Goal: Task Accomplishment & Management: Use online tool/utility

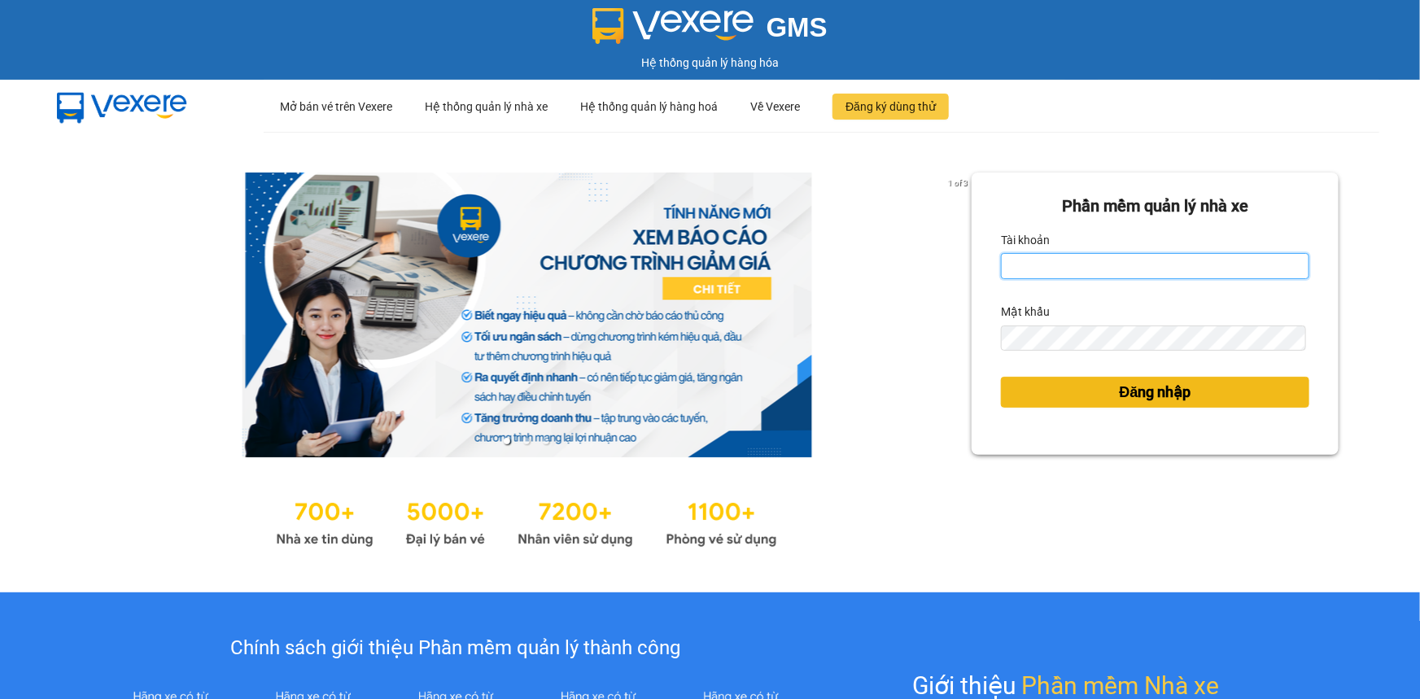
type input "lehoa.tienoanh"
click at [1151, 382] on span "Đăng nhập" at bounding box center [1156, 392] width 72 height 23
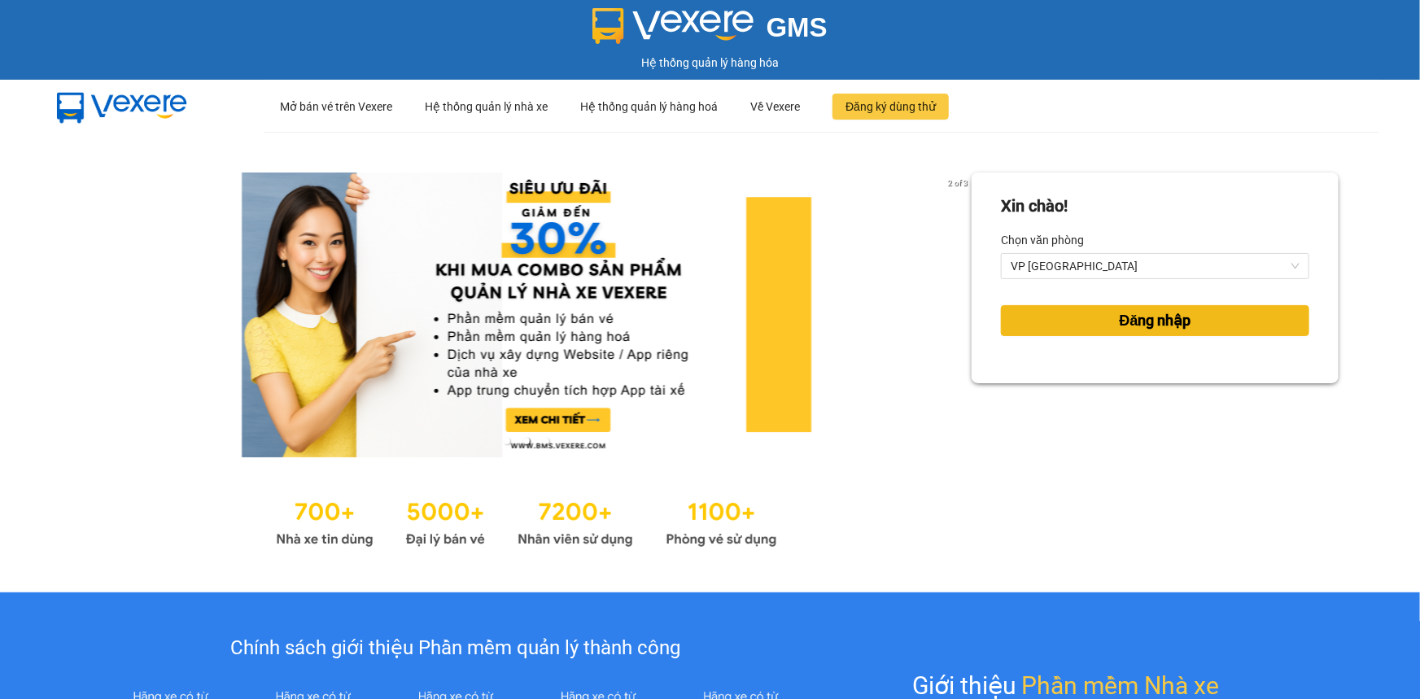
click at [1120, 331] on span "Đăng nhập" at bounding box center [1156, 320] width 72 height 23
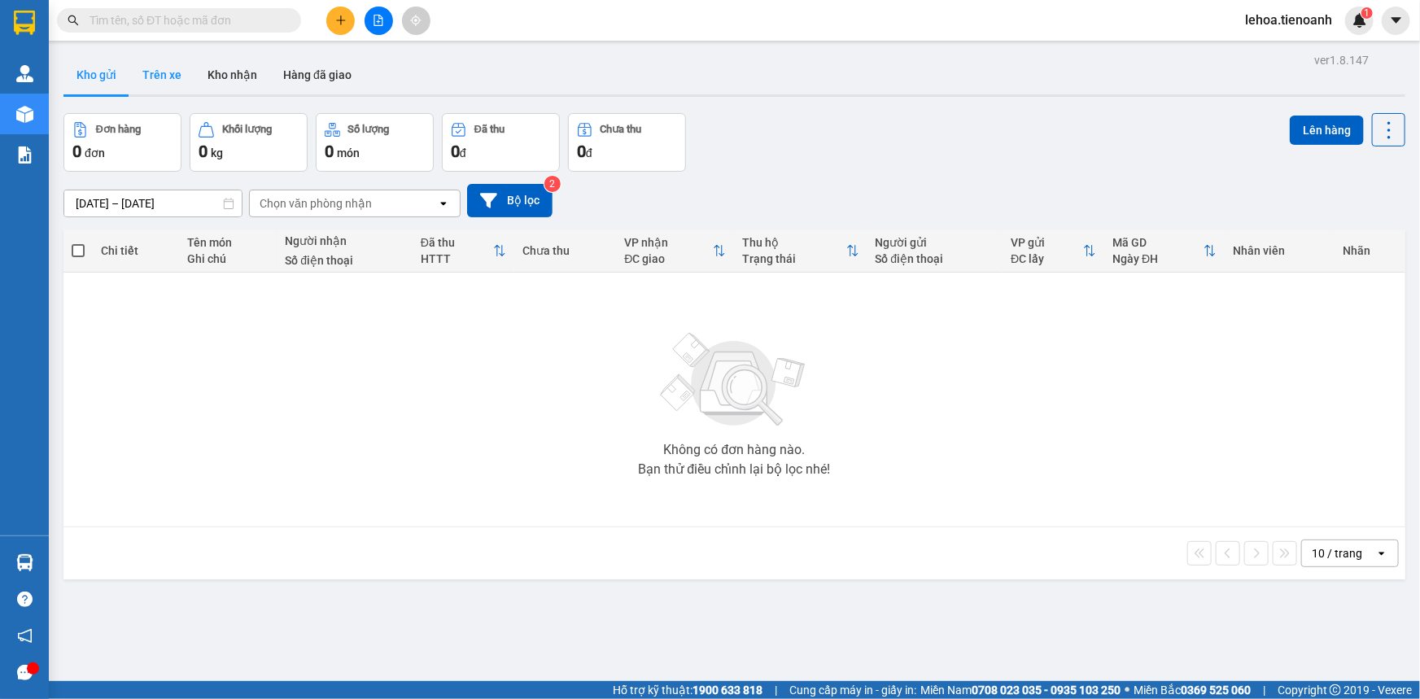
click at [149, 66] on button "Trên xe" at bounding box center [161, 74] width 65 height 39
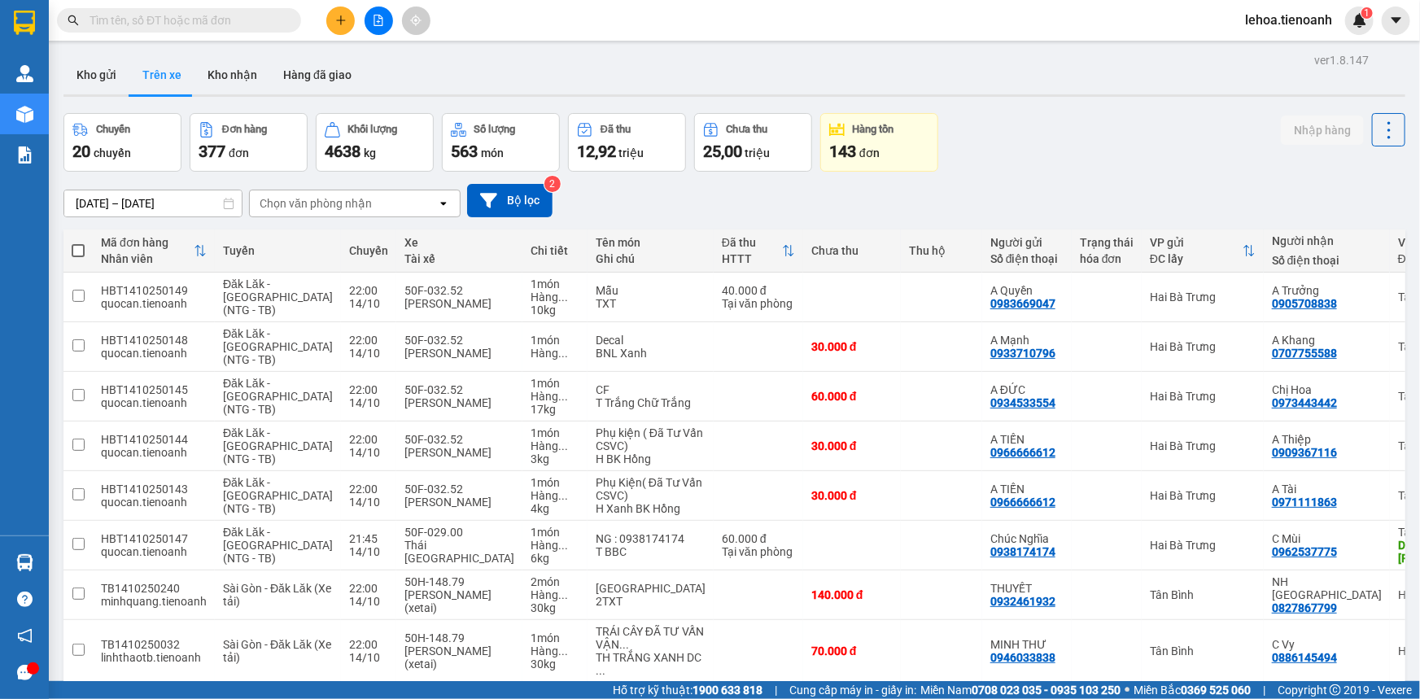
click at [344, 207] on div "Chọn văn phòng nhận" at bounding box center [316, 203] width 112 height 16
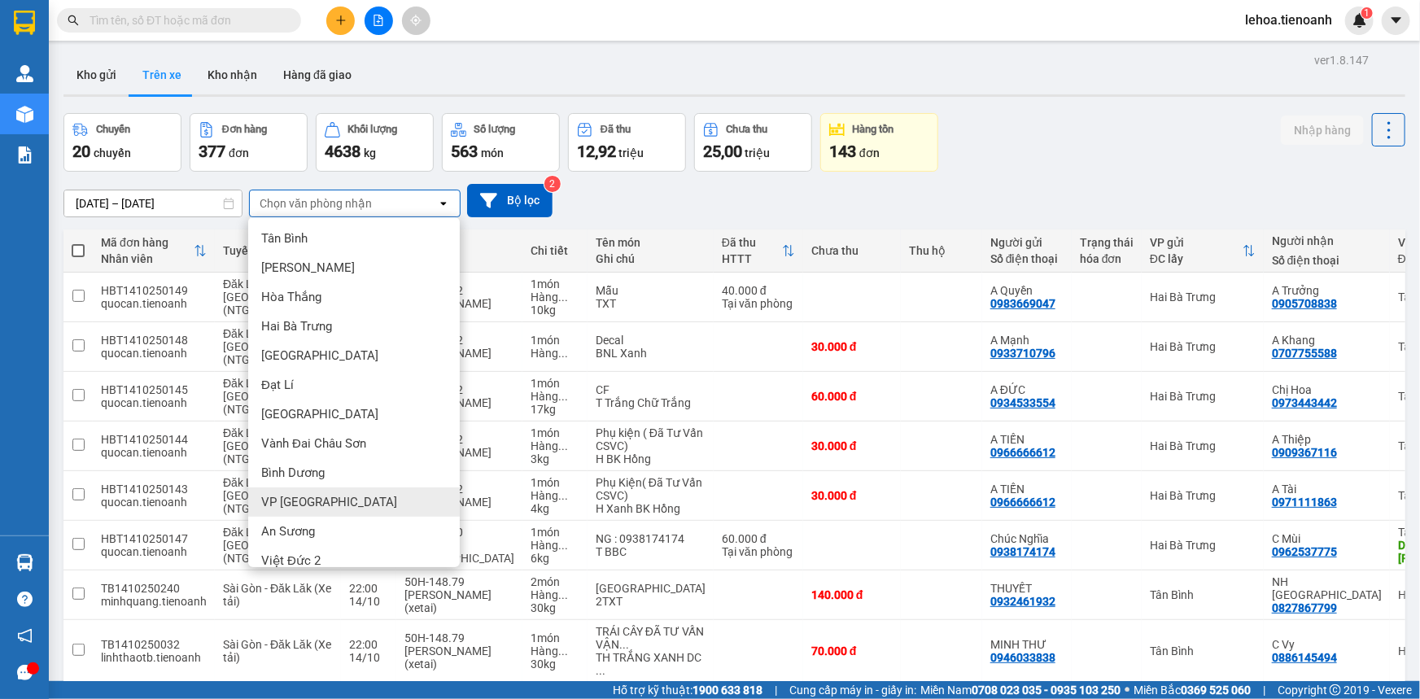
click at [285, 494] on span "VP [GEOGRAPHIC_DATA]" at bounding box center [329, 502] width 136 height 16
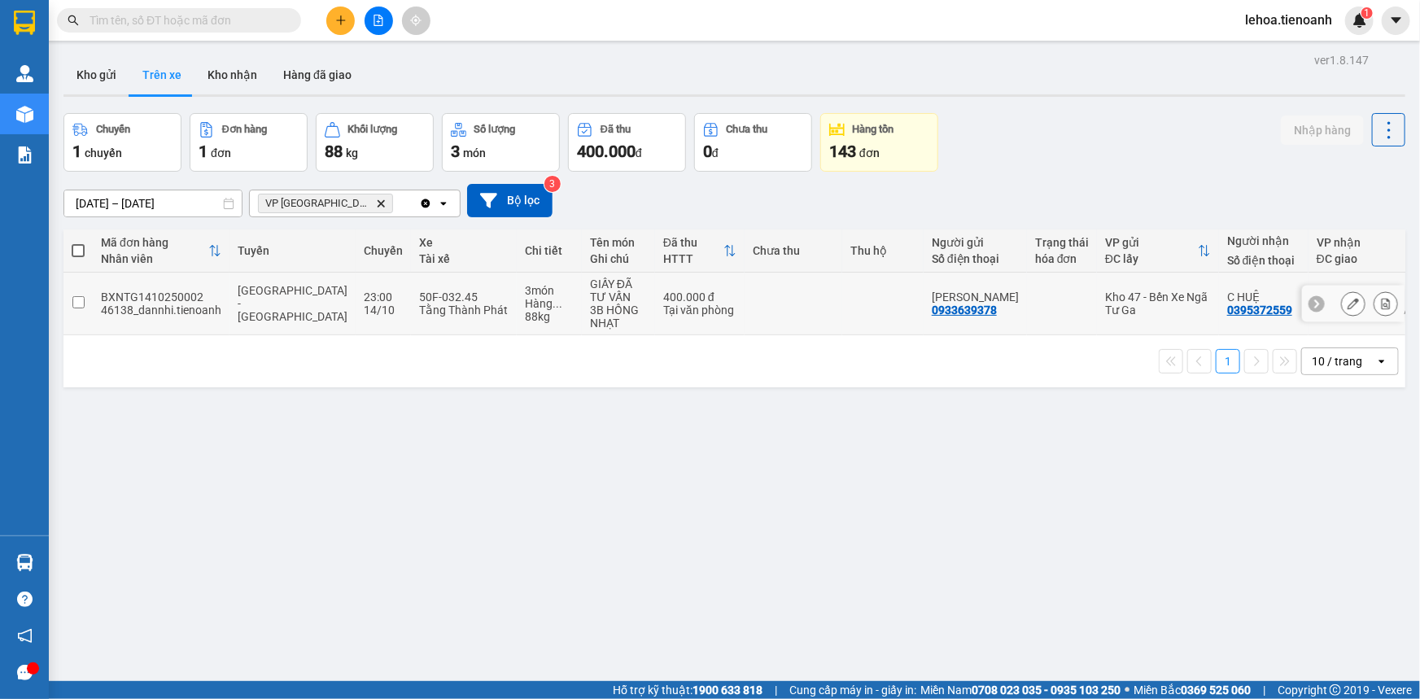
click at [75, 303] on input "checkbox" at bounding box center [78, 302] width 12 height 12
checkbox input "true"
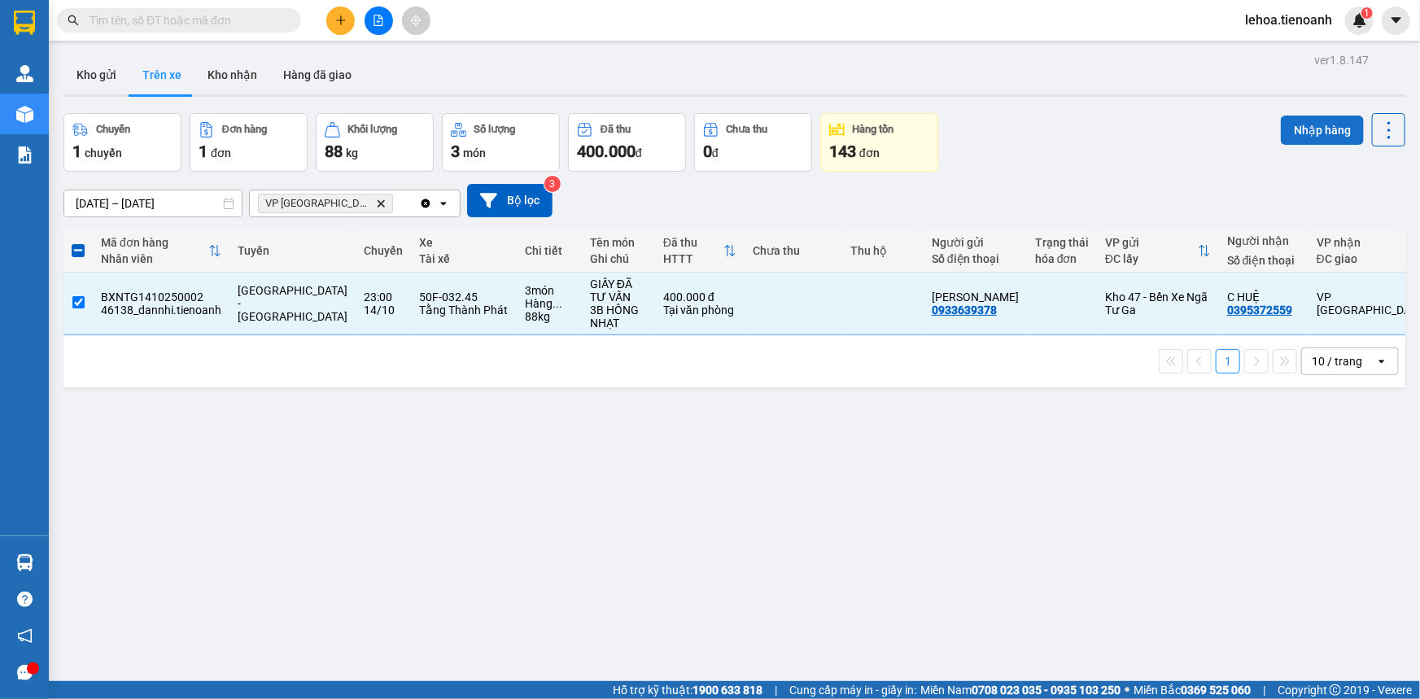
click at [1308, 129] on button "Nhập hàng" at bounding box center [1322, 130] width 83 height 29
click at [239, 74] on button "Kho nhận" at bounding box center [232, 74] width 76 height 39
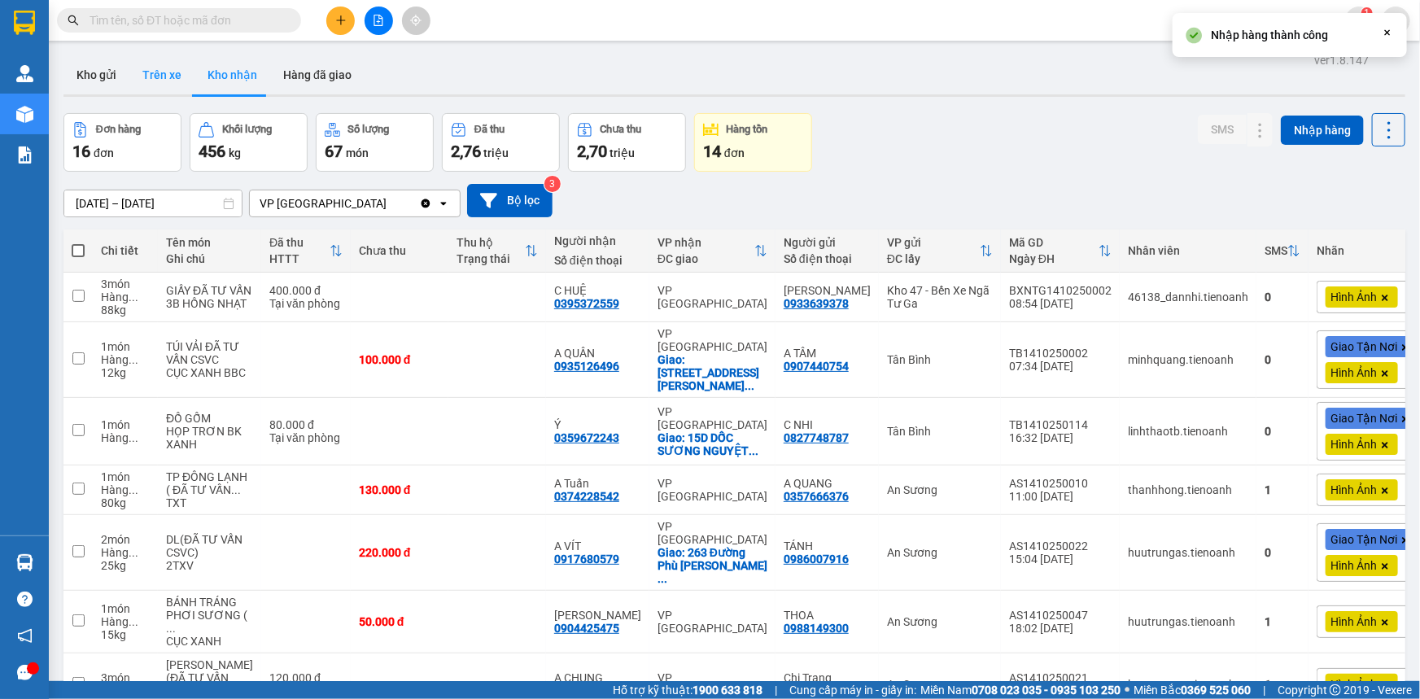
click at [160, 73] on button "Trên xe" at bounding box center [161, 74] width 65 height 39
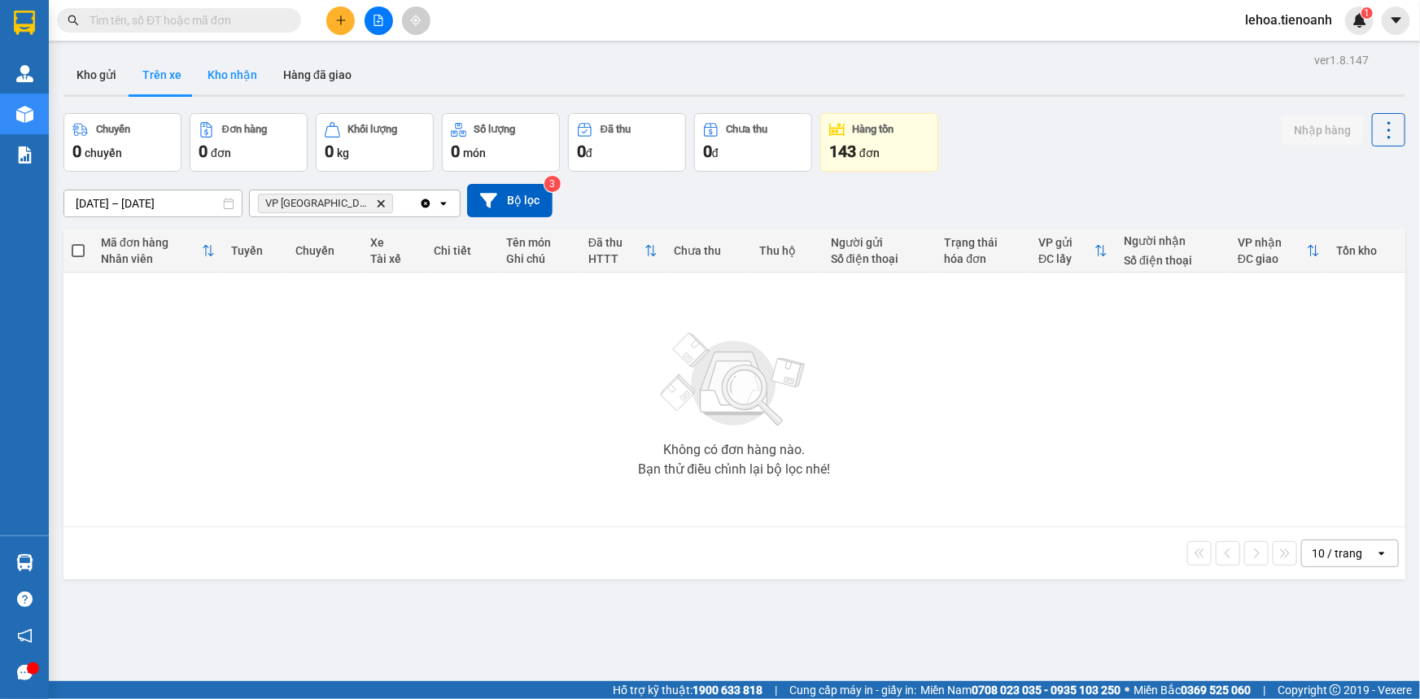
click at [241, 81] on button "Kho nhận" at bounding box center [232, 74] width 76 height 39
type input "[DATE] – [DATE]"
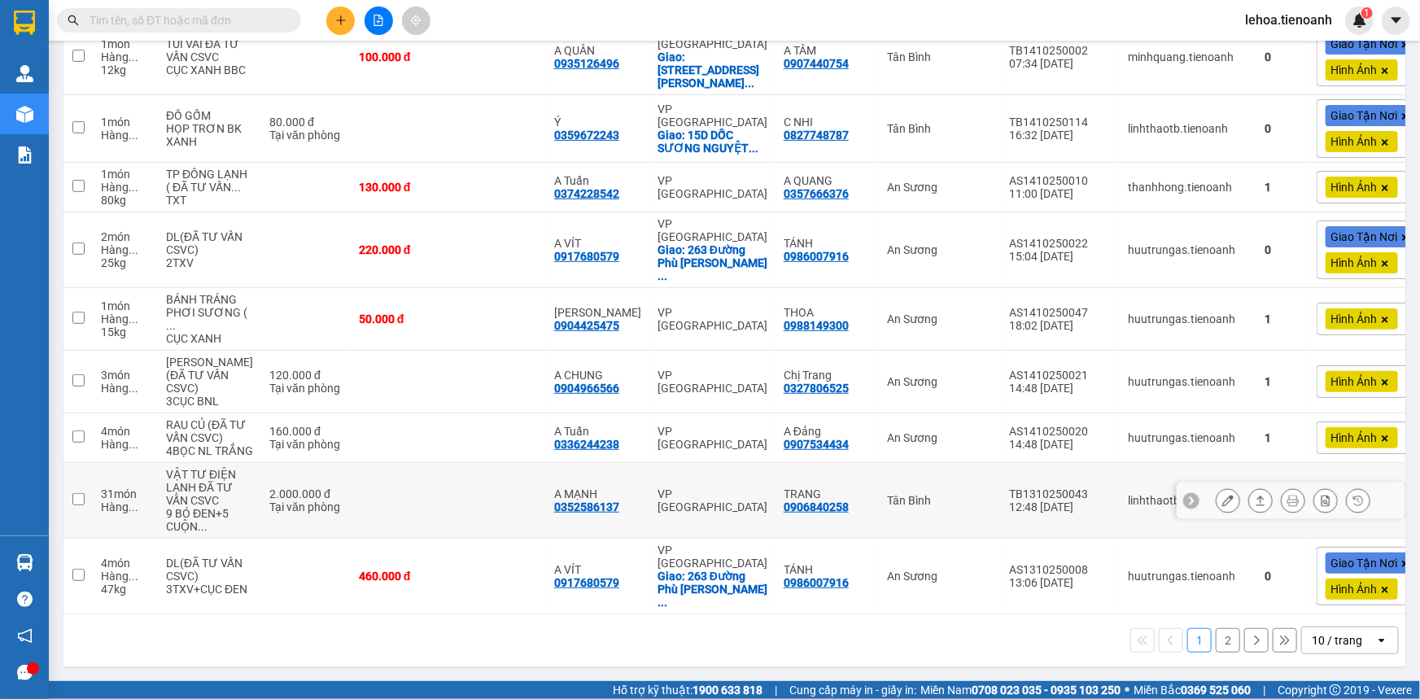
scroll to position [362, 0]
click at [1222, 501] on icon at bounding box center [1227, 500] width 11 height 11
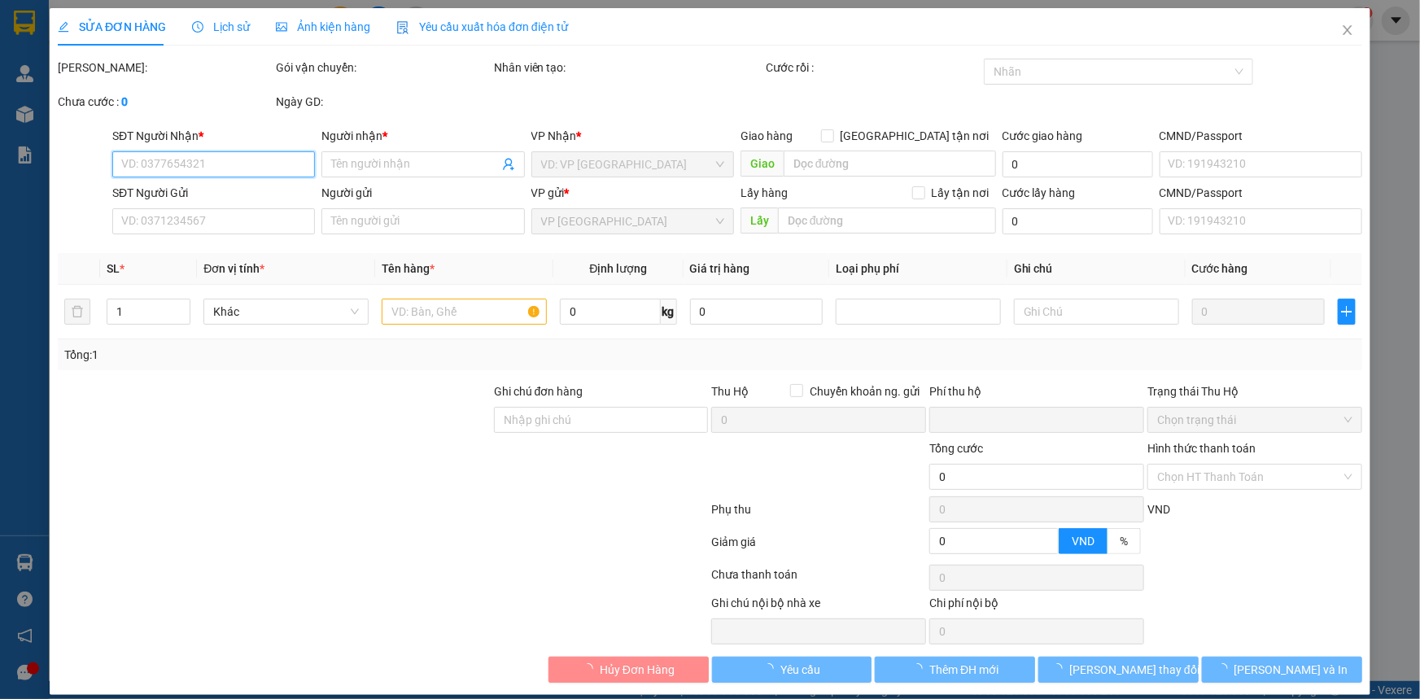
type input "0352586137"
type input "A MẠNH"
type input "0906840258"
type input "TRANG"
type input "0"
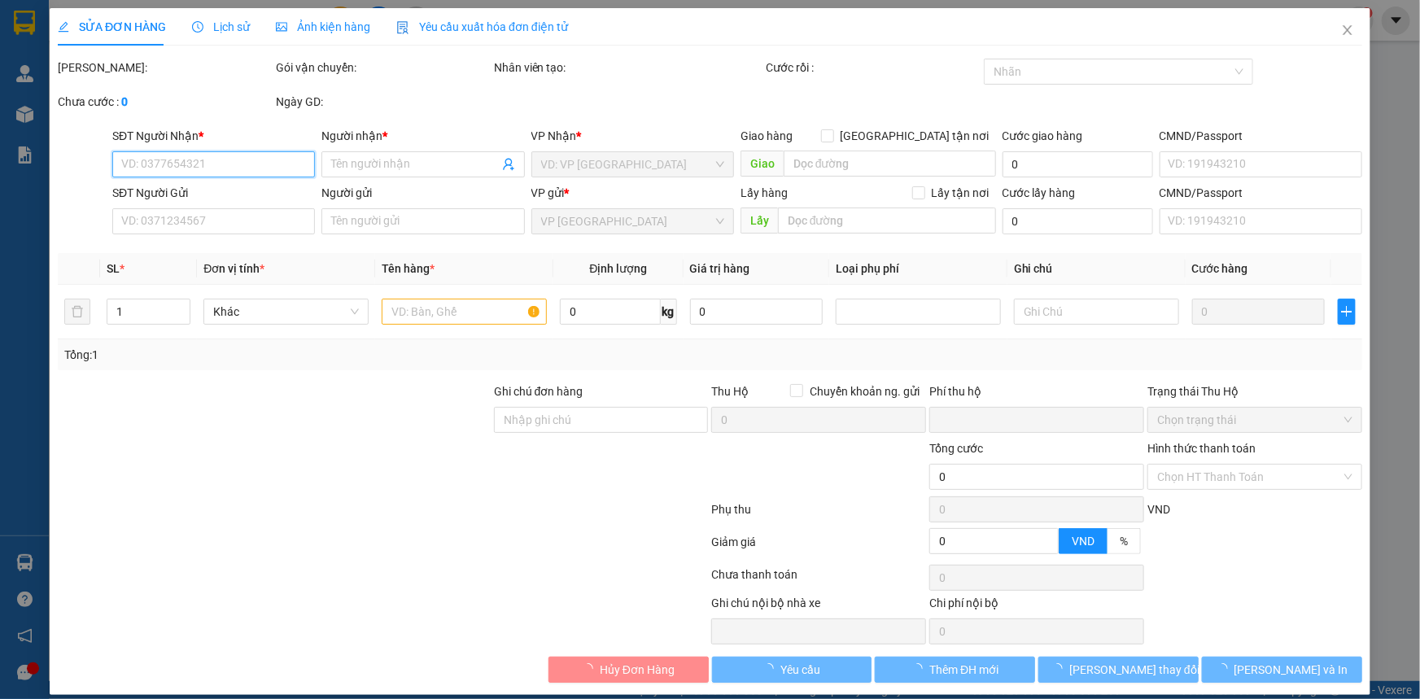
type input "2.000.000"
